Goal: Task Accomplishment & Management: Use online tool/utility

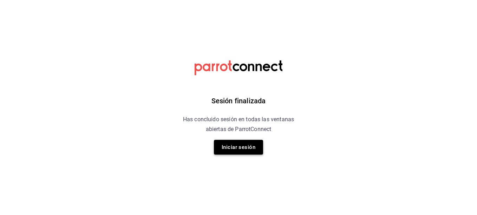
click at [236, 146] on button "Iniciar sesión" at bounding box center [238, 147] width 49 height 15
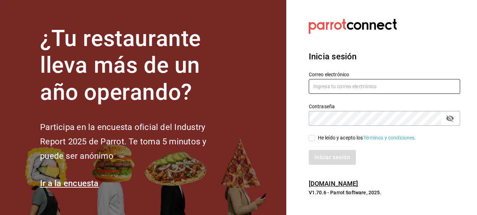
type input "[EMAIL_ADDRESS][DOMAIN_NAME]"
click at [314, 137] on input "He leído y acepto los Términos y condiciones." at bounding box center [312, 138] width 6 height 6
checkbox input "true"
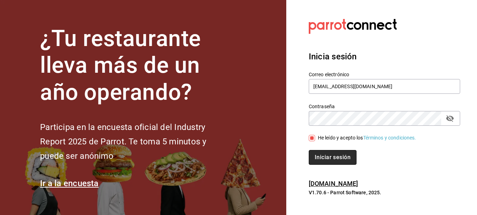
click at [333, 163] on button "Iniciar sesión" at bounding box center [333, 157] width 48 height 15
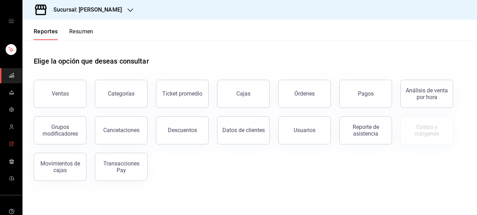
click at [9, 142] on icon "mailbox folders" at bounding box center [12, 144] width 6 height 6
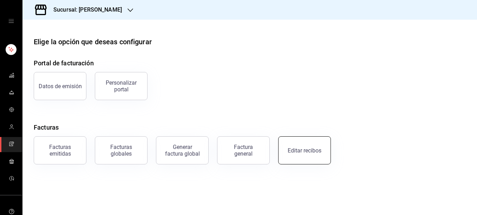
click at [307, 155] on button "Editar recibos" at bounding box center [304, 150] width 53 height 28
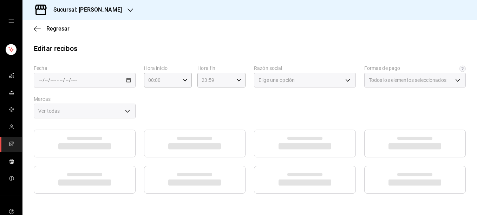
type input "5fd38a5b-7230-49e9-9c15-448a83f49355"
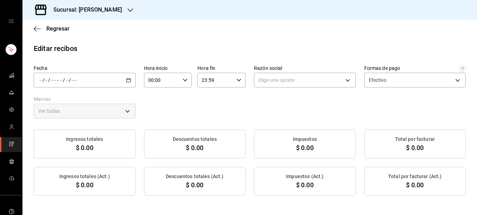
click at [127, 79] on icon "button" at bounding box center [128, 80] width 5 height 5
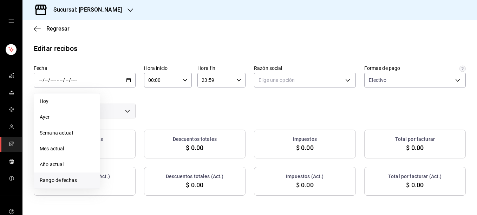
click at [58, 178] on span "Rango de fechas" at bounding box center [67, 180] width 54 height 7
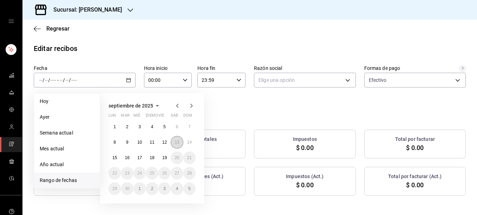
click at [176, 142] on abbr "13" at bounding box center [177, 142] width 5 height 5
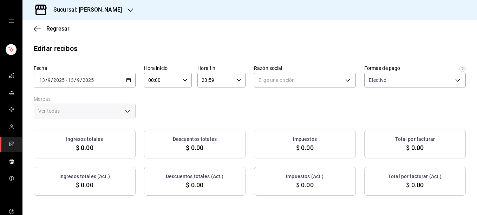
click at [332, 72] on div "Elige una opción" at bounding box center [305, 79] width 102 height 18
click at [320, 80] on body "Sucursal: Rosa Nautica Regresar Editar recibos Fecha 2025-09-13 13 / 9 / 2025 -…" at bounding box center [238, 107] width 477 height 215
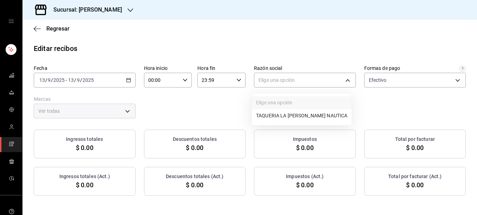
click at [269, 117] on li "TAQUERIA LA ROSA NAUTICA" at bounding box center [302, 115] width 100 height 13
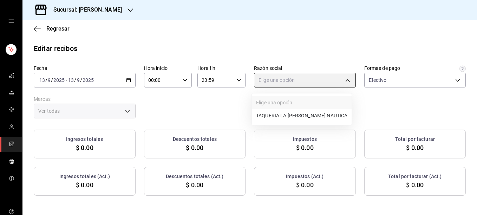
type input "8ae5469c-b252-42ce-8a14-eb66129f127f"
type input "e6600c40-0213-48d4-9f06-7294223b882d"
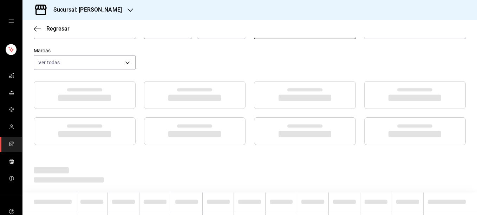
scroll to position [18, 0]
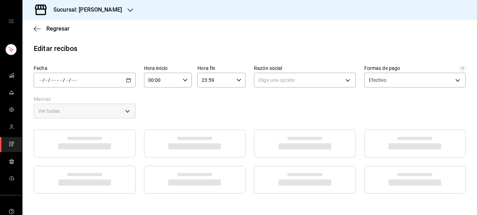
type input "5fd38a5b-7230-49e9-9c15-448a83f49355"
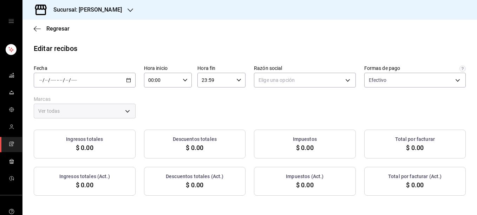
click at [129, 81] on icon "button" at bounding box center [128, 80] width 5 height 5
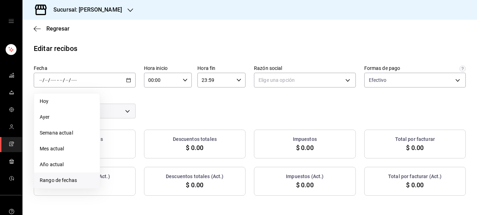
click at [73, 180] on span "Rango de fechas" at bounding box center [67, 180] width 54 height 7
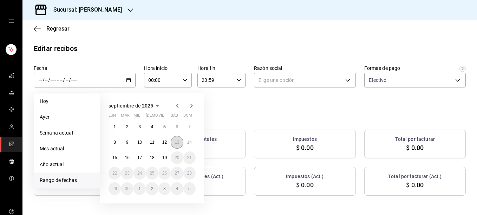
click at [179, 142] on abbr "13" at bounding box center [177, 142] width 5 height 5
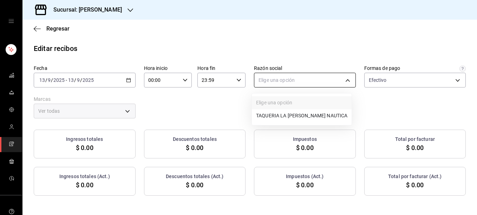
click at [283, 81] on body "Sucursal: Rosa Nautica Regresar Editar recibos Fecha 2025-09-13 13 / 9 / 2025 -…" at bounding box center [238, 107] width 477 height 215
click at [274, 120] on li "TAQUERIA LA ROSA NAUTICA" at bounding box center [302, 115] width 100 height 13
type input "8ae5469c-b252-42ce-8a14-eb66129f127f"
type input "e6600c40-0213-48d4-9f06-7294223b882d"
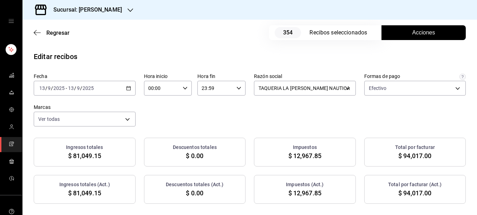
click at [415, 35] on span "Acciones" at bounding box center [423, 32] width 23 height 8
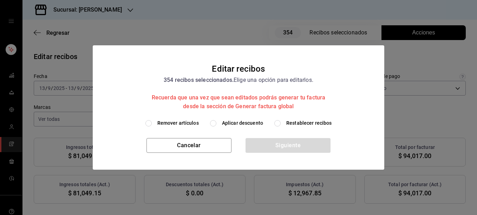
click at [185, 123] on span "Remover artículos" at bounding box center [177, 122] width 41 height 7
click at [152, 123] on input "Remover artículos" at bounding box center [148, 123] width 6 height 6
radio input "true"
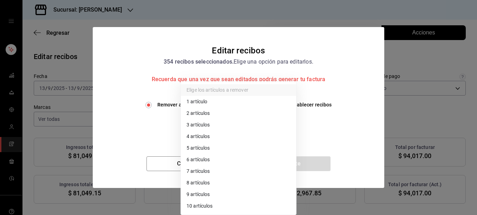
click at [213, 128] on body "Sucursal: Rosa Nautica Regresar 354 Recibos seleccionados Acciones Editar recib…" at bounding box center [238, 107] width 477 height 215
click at [213, 128] on li "3 artículos" at bounding box center [238, 125] width 115 height 12
type input "3"
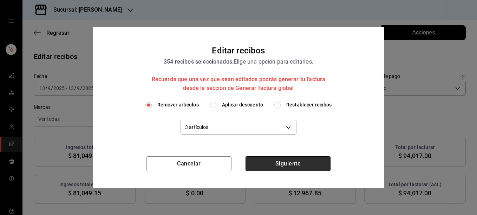
click at [285, 164] on button "Siguiente" at bounding box center [288, 163] width 85 height 15
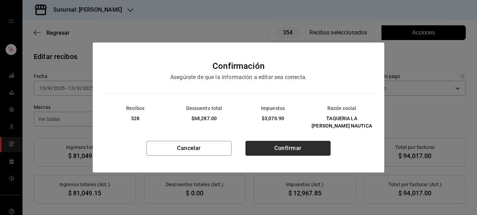
click at [293, 150] on button "Confirmar" at bounding box center [288, 148] width 85 height 15
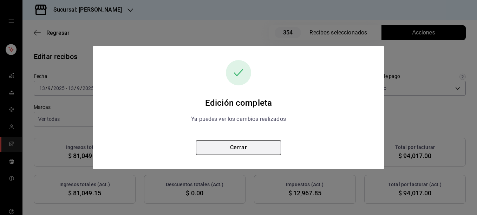
click at [241, 146] on button "Cerrar" at bounding box center [238, 147] width 85 height 15
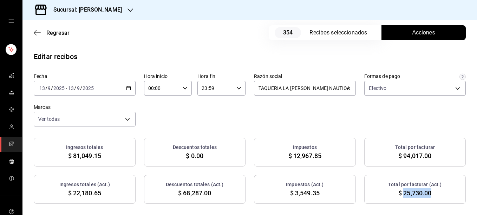
drag, startPoint x: 400, startPoint y: 195, endPoint x: 428, endPoint y: 198, distance: 28.3
click at [428, 198] on div "Total por facturar (Act.) $ 25,730.00" at bounding box center [415, 189] width 102 height 29
copy span "25,730.00"
click at [126, 91] on div "2025-09-13 13 / 9 / 2025 - 2025-09-13 13 / 9 / 2025" at bounding box center [85, 88] width 102 height 15
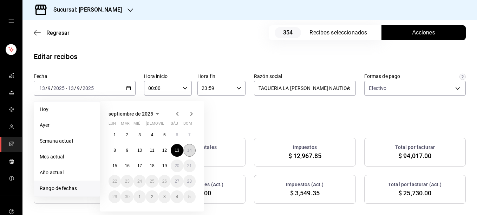
click at [195, 148] on button "14" at bounding box center [189, 150] width 12 height 13
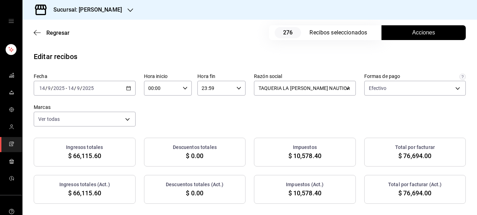
click at [421, 33] on span "Acciones" at bounding box center [423, 32] width 23 height 8
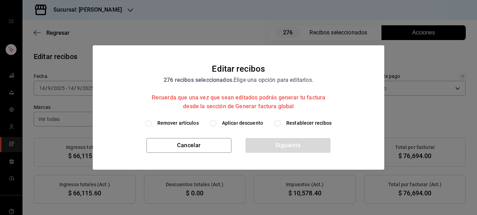
click at [183, 124] on span "Remover artículos" at bounding box center [177, 122] width 41 height 7
click at [152, 124] on input "Remover artículos" at bounding box center [148, 123] width 6 height 6
radio input "true"
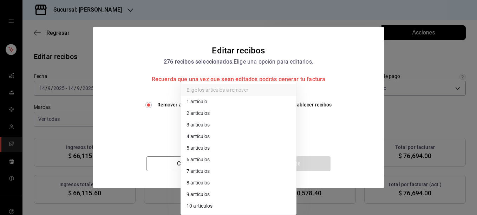
click at [201, 130] on body "Sucursal: Rosa Nautica Regresar 276 Recibos seleccionados Acciones Editar recib…" at bounding box center [238, 107] width 477 height 215
click at [203, 125] on li "3 artículos" at bounding box center [238, 125] width 115 height 12
type input "3"
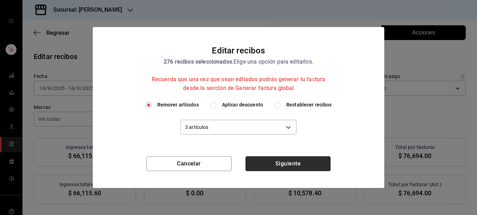
click at [289, 165] on button "Siguiente" at bounding box center [288, 163] width 85 height 15
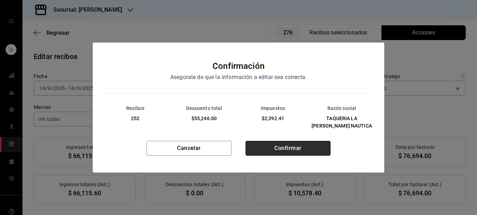
click at [289, 149] on button "Confirmar" at bounding box center [288, 148] width 85 height 15
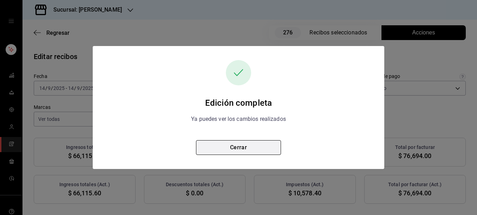
click at [237, 148] on button "Cerrar" at bounding box center [238, 147] width 85 height 15
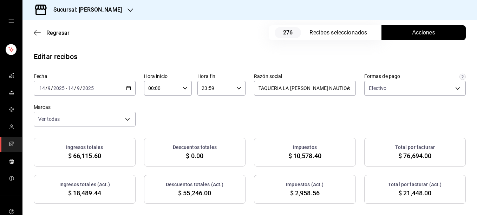
click at [424, 30] on span "Acciones" at bounding box center [423, 32] width 23 height 8
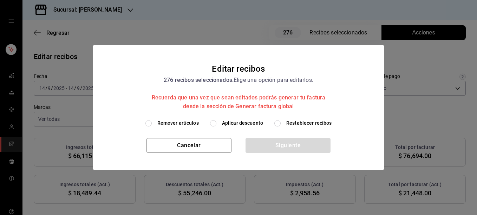
click at [302, 124] on span "Restablecer recibos" at bounding box center [309, 122] width 46 height 7
click at [281, 124] on input "Restablecer recibos" at bounding box center [277, 123] width 6 height 6
radio input "true"
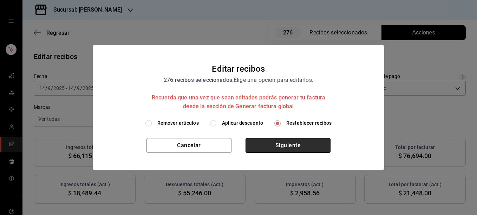
click at [285, 147] on button "Siguiente" at bounding box center [288, 145] width 85 height 15
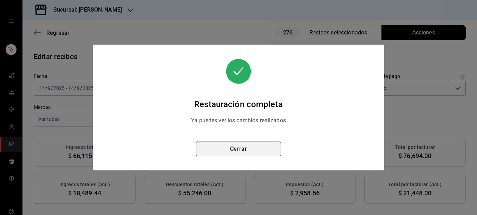
click at [251, 148] on button "Cerrar" at bounding box center [238, 149] width 85 height 15
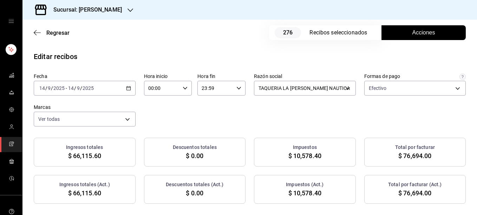
click at [415, 32] on span "Acciones" at bounding box center [423, 32] width 23 height 8
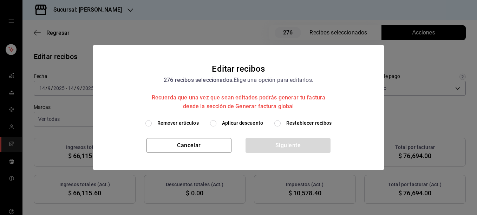
click at [179, 124] on span "Remover artículos" at bounding box center [177, 122] width 41 height 7
click at [152, 124] on input "Remover artículos" at bounding box center [148, 123] width 6 height 6
radio input "true"
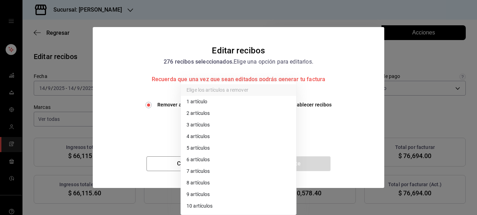
click at [210, 128] on body "Sucursal: Rosa Nautica Regresar 276 Recibos seleccionados Acciones Editar recib…" at bounding box center [238, 107] width 477 height 215
click at [201, 111] on li "2 artículos" at bounding box center [238, 114] width 115 height 12
type input "2"
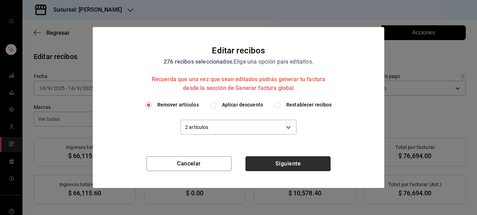
click at [291, 162] on button "Siguiente" at bounding box center [288, 163] width 85 height 15
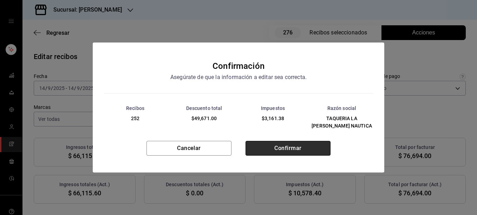
click at [286, 149] on button "Confirmar" at bounding box center [288, 148] width 85 height 15
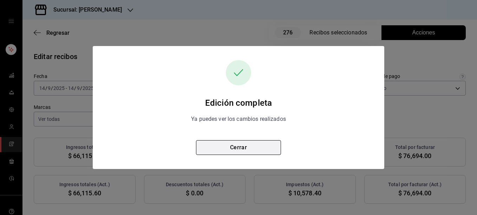
click at [240, 148] on button "Cerrar" at bounding box center [238, 147] width 85 height 15
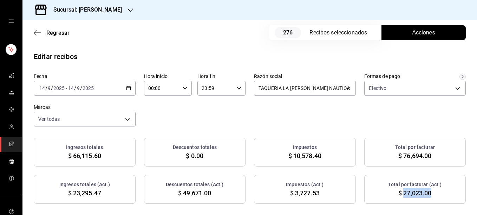
drag, startPoint x: 398, startPoint y: 193, endPoint x: 430, endPoint y: 194, distance: 32.0
click at [430, 194] on div "Total por facturar (Act.) $ 27,023.00" at bounding box center [415, 189] width 102 height 29
copy span "27,023.00"
click at [126, 89] on \(Stroke\) "button" at bounding box center [128, 88] width 4 height 4
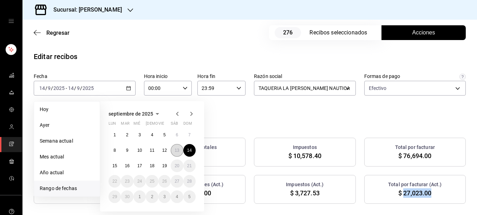
click at [178, 152] on abbr "13" at bounding box center [177, 150] width 5 height 5
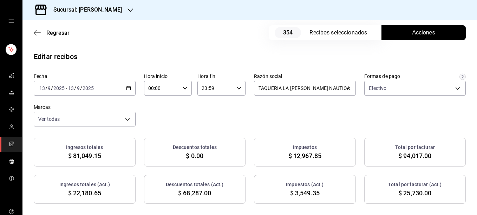
click at [415, 34] on span "Acciones" at bounding box center [423, 32] width 23 height 8
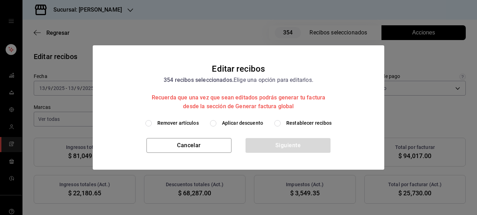
click at [299, 123] on span "Restablecer recibos" at bounding box center [309, 122] width 46 height 7
click at [281, 123] on input "Restablecer recibos" at bounding box center [277, 123] width 6 height 6
radio input "true"
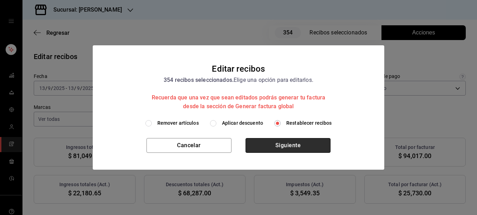
click at [281, 146] on button "Siguiente" at bounding box center [288, 145] width 85 height 15
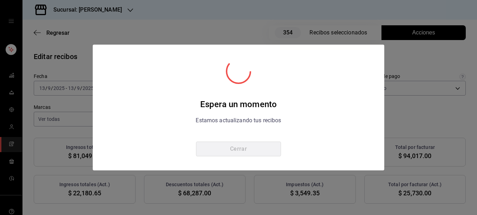
click at [245, 146] on button "Cerrar" at bounding box center [238, 149] width 85 height 15
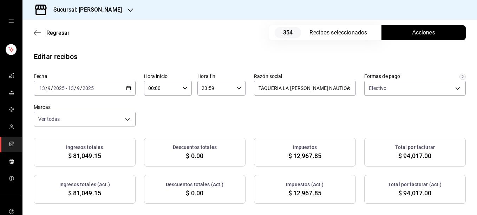
click at [417, 36] on span "Acciones" at bounding box center [423, 32] width 23 height 8
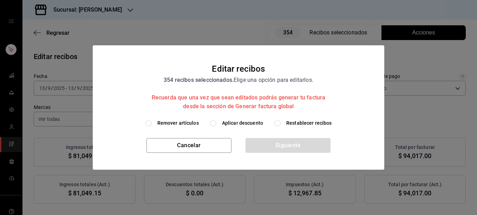
click at [180, 124] on span "Remover artículos" at bounding box center [177, 122] width 41 height 7
click at [152, 124] on input "Remover artículos" at bounding box center [148, 123] width 6 height 6
radio input "true"
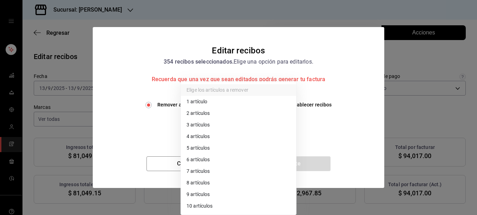
click at [212, 124] on body "Sucursal: Rosa Nautica Regresar 354 Recibos seleccionados Acciones Editar recib…" at bounding box center [238, 107] width 477 height 215
click at [205, 113] on li "2 artículos" at bounding box center [238, 114] width 115 height 12
type input "2"
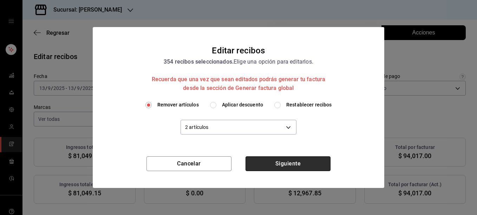
click at [288, 162] on button "Siguiente" at bounding box center [288, 163] width 85 height 15
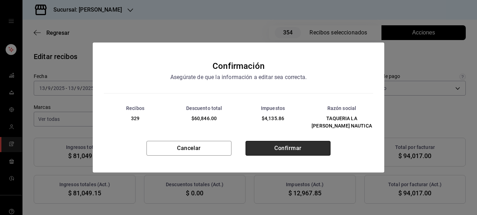
click at [279, 149] on button "Confirmar" at bounding box center [288, 148] width 85 height 15
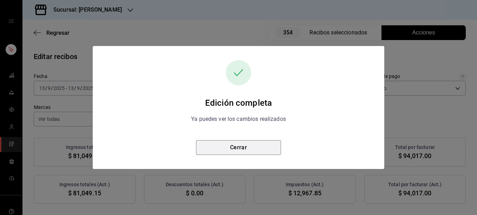
click at [247, 152] on button "Cerrar" at bounding box center [238, 147] width 85 height 15
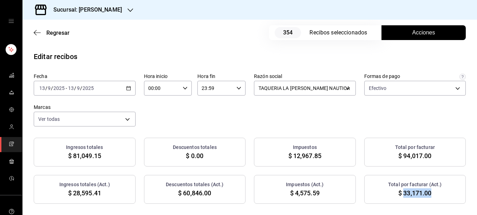
drag, startPoint x: 399, startPoint y: 191, endPoint x: 426, endPoint y: 197, distance: 28.0
click at [426, 197] on span "$ 33,171.00" at bounding box center [414, 192] width 33 height 9
copy span "33,171.00"
click at [129, 90] on icon "button" at bounding box center [128, 88] width 5 height 5
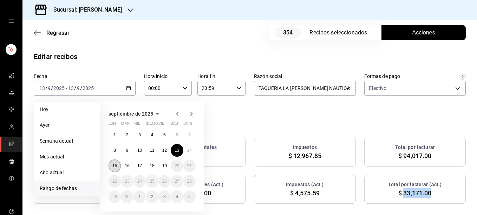
click at [118, 166] on button "15" at bounding box center [115, 165] width 12 height 13
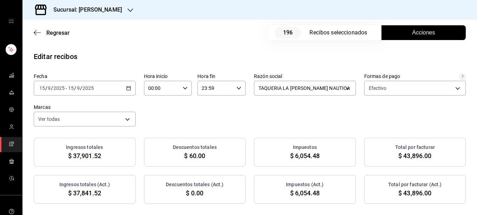
click at [411, 39] on button "Acciones" at bounding box center [424, 32] width 84 height 15
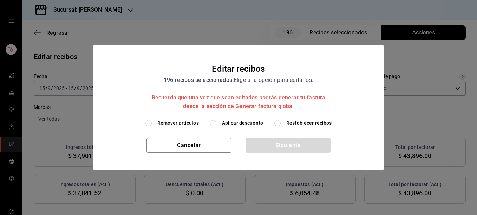
click at [181, 124] on span "Remover artículos" at bounding box center [177, 122] width 41 height 7
click at [152, 124] on input "Remover artículos" at bounding box center [148, 123] width 6 height 6
radio input "true"
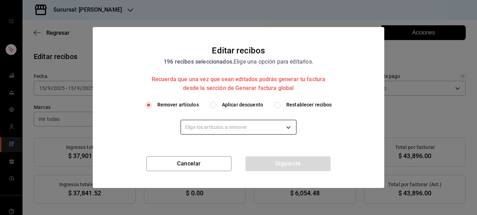
click at [211, 129] on body "Sucursal: Rosa Nautica Regresar 196 Recibos seleccionados Acciones Editar recib…" at bounding box center [238, 107] width 477 height 215
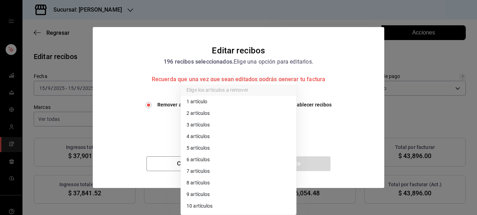
click at [208, 113] on li "2 artículos" at bounding box center [238, 114] width 115 height 12
type input "2"
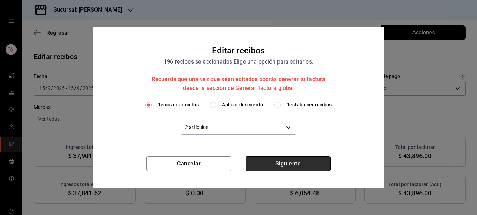
click at [297, 167] on button "Siguiente" at bounding box center [288, 163] width 85 height 15
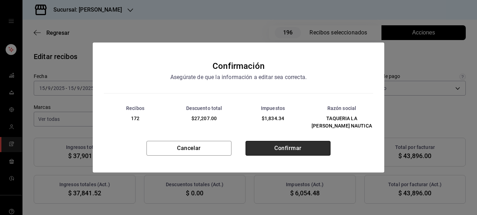
click at [292, 144] on button "Confirmar" at bounding box center [288, 148] width 85 height 15
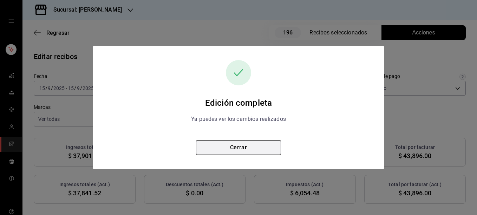
click at [224, 150] on button "Cerrar" at bounding box center [238, 147] width 85 height 15
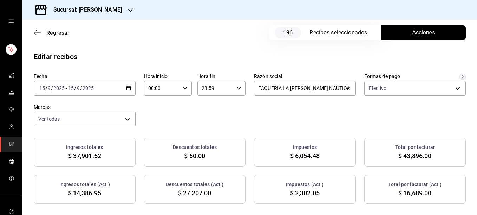
scroll to position [8, 0]
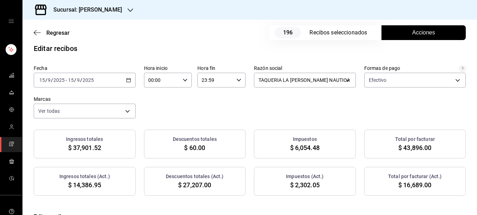
click at [294, 114] on div "Fecha 2025-09-15 15 / 9 / 2025 - 2025-09-15 15 / 9 / 2025 Hora inicio 00:00 Hor…" at bounding box center [250, 91] width 432 height 53
drag, startPoint x: 398, startPoint y: 184, endPoint x: 434, endPoint y: 187, distance: 35.9
click at [434, 187] on div "Total por facturar (Act.) $ 16,689.00" at bounding box center [415, 181] width 102 height 29
copy span "16,689.00"
click at [126, 77] on div "2025-09-15 15 / 9 / 2025 - 2025-09-15 15 / 9 / 2025" at bounding box center [85, 80] width 102 height 15
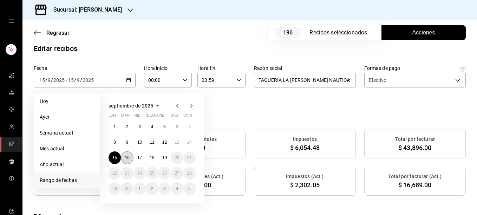
click at [126, 158] on abbr "16" at bounding box center [127, 157] width 5 height 5
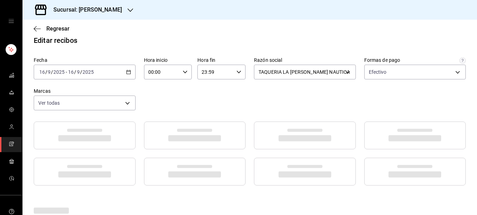
scroll to position [0, 0]
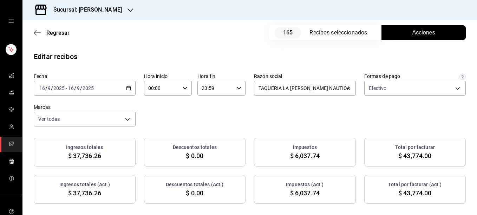
click at [423, 35] on span "Acciones" at bounding box center [423, 32] width 23 height 8
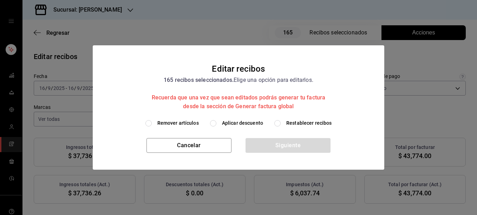
click at [188, 123] on span "Remover artículos" at bounding box center [177, 122] width 41 height 7
click at [152, 123] on input "Remover artículos" at bounding box center [148, 123] width 6 height 6
radio input "true"
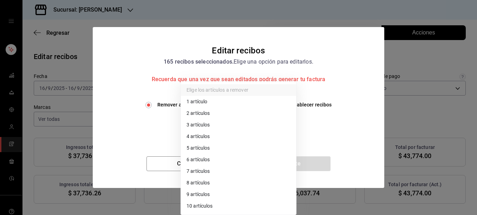
click at [216, 127] on body "Sucursal: Rosa Nautica Regresar 165 Recibos seleccionados Acciones Editar recib…" at bounding box center [238, 107] width 477 height 215
click at [215, 114] on li "2 artículos" at bounding box center [238, 114] width 115 height 12
type input "2"
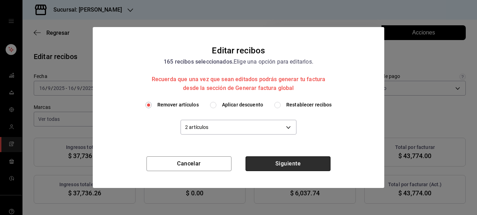
click at [287, 164] on button "Siguiente" at bounding box center [288, 163] width 85 height 15
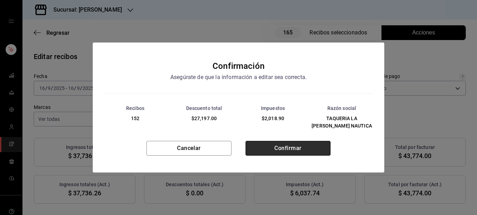
click at [281, 145] on button "Confirmar" at bounding box center [288, 148] width 85 height 15
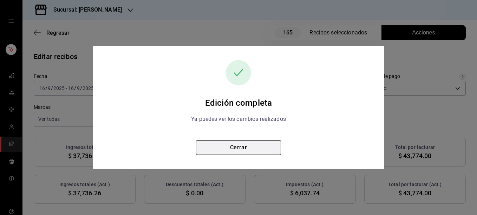
click at [251, 141] on button "Cerrar" at bounding box center [238, 147] width 85 height 15
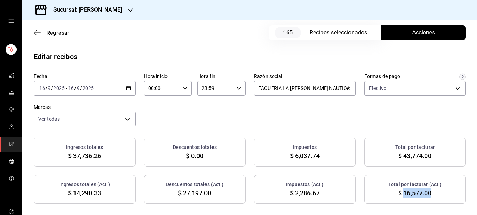
drag, startPoint x: 398, startPoint y: 193, endPoint x: 431, endPoint y: 198, distance: 33.4
click at [431, 198] on div "Total por facturar (Act.) $ 16,577.00" at bounding box center [415, 189] width 102 height 29
copy span "16,577.00"
click at [38, 33] on icon "button" at bounding box center [37, 33] width 7 height 6
